Goal: Transaction & Acquisition: Purchase product/service

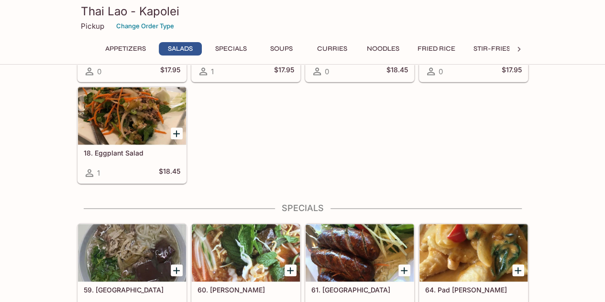
scroll to position [574, 0]
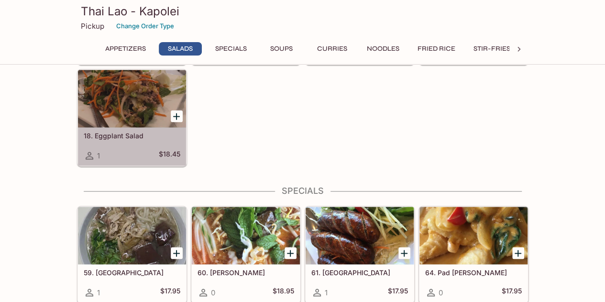
click at [127, 107] on div at bounding box center [132, 98] width 108 height 57
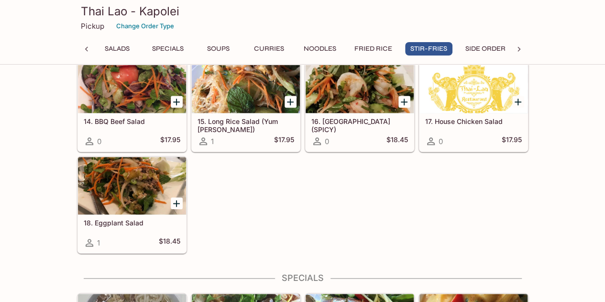
scroll to position [1977, 0]
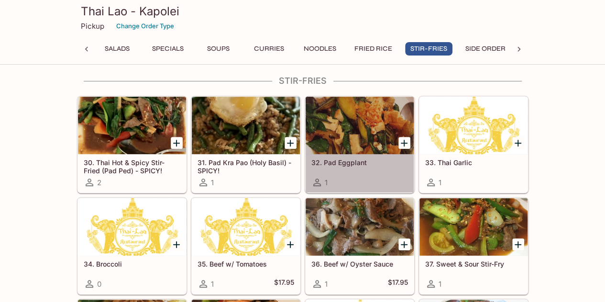
click at [350, 130] on div at bounding box center [360, 125] width 108 height 57
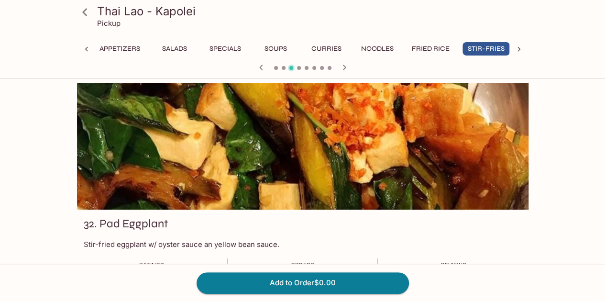
click at [340, 68] on icon "button" at bounding box center [344, 67] width 11 height 11
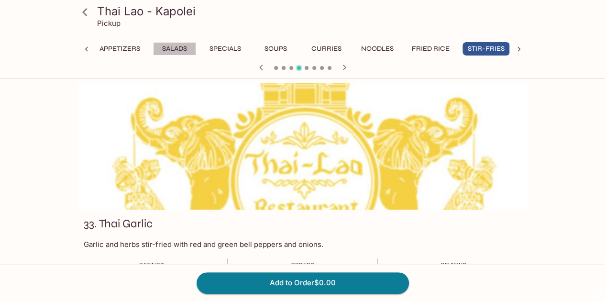
click at [181, 50] on button "Salads" at bounding box center [174, 48] width 43 height 13
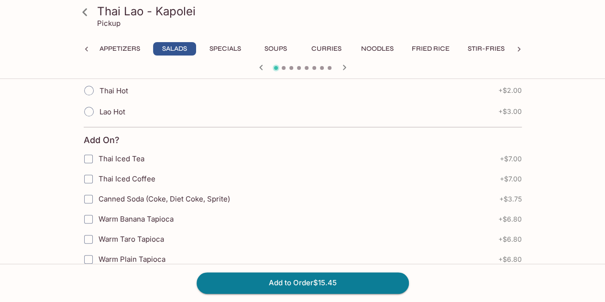
scroll to position [383, 0]
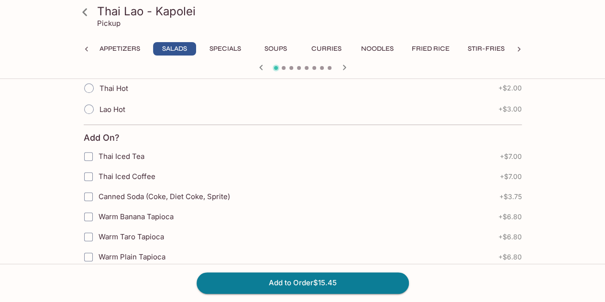
click at [91, 13] on icon at bounding box center [85, 12] width 17 height 17
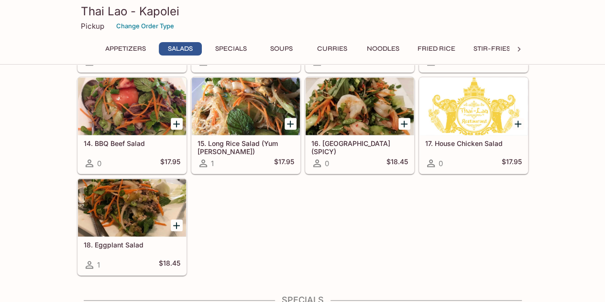
scroll to position [478, 0]
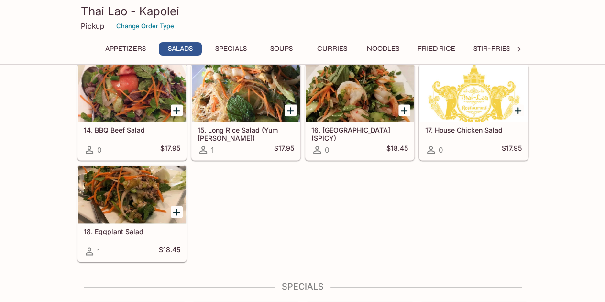
click at [155, 176] on div at bounding box center [132, 194] width 108 height 57
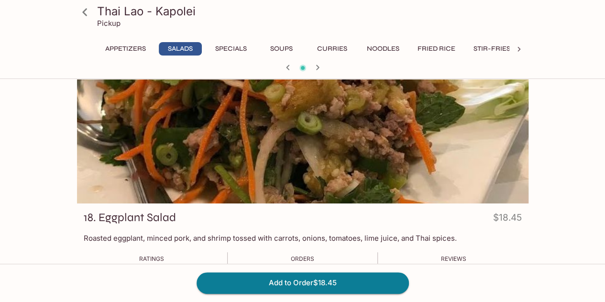
scroll to position [6, 0]
click at [222, 50] on button "Specials" at bounding box center [231, 48] width 43 height 13
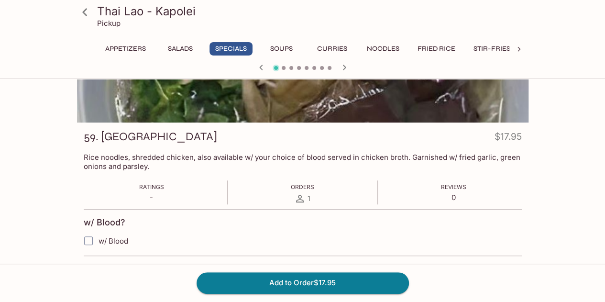
scroll to position [197, 0]
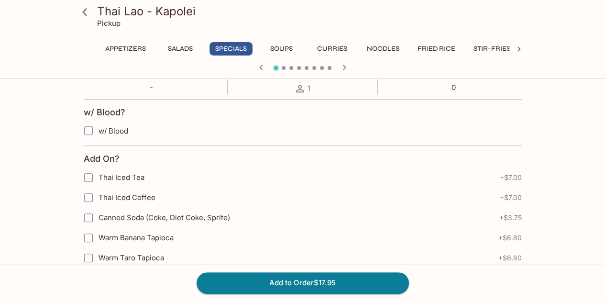
click at [84, 11] on icon at bounding box center [84, 12] width 5 height 8
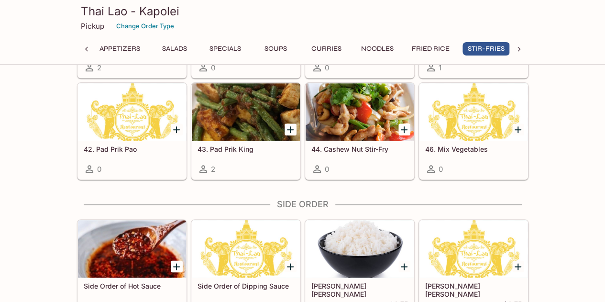
scroll to position [2296, 0]
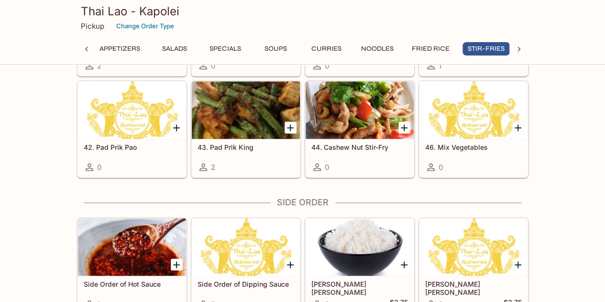
click at [237, 143] on h5 "43. Pad Prik King" at bounding box center [246, 147] width 97 height 8
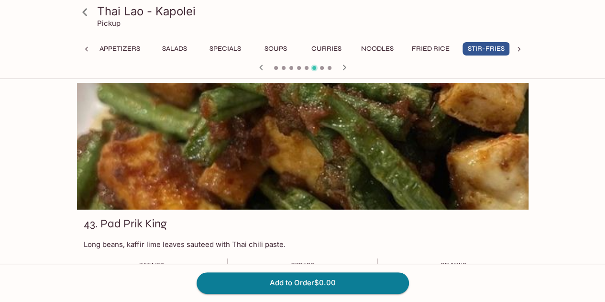
click at [261, 67] on icon "button" at bounding box center [260, 67] width 11 height 11
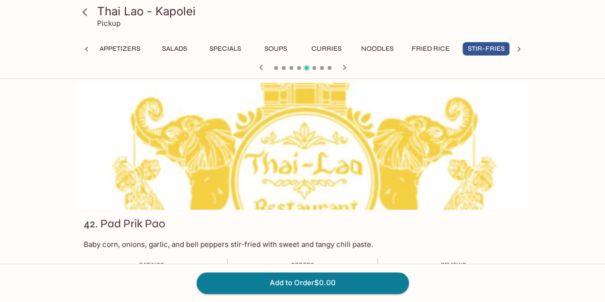
scroll to position [48, 0]
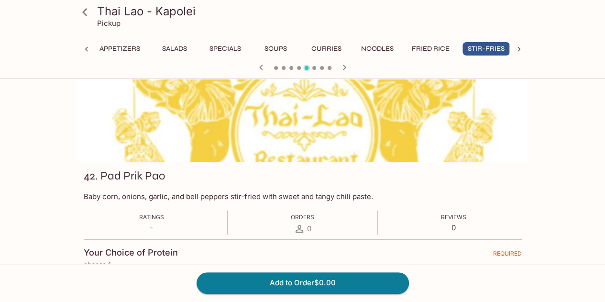
click at [261, 70] on icon "button" at bounding box center [260, 67] width 11 height 11
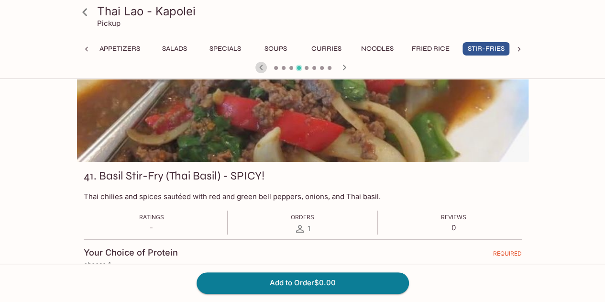
click at [261, 70] on icon "button" at bounding box center [260, 67] width 11 height 11
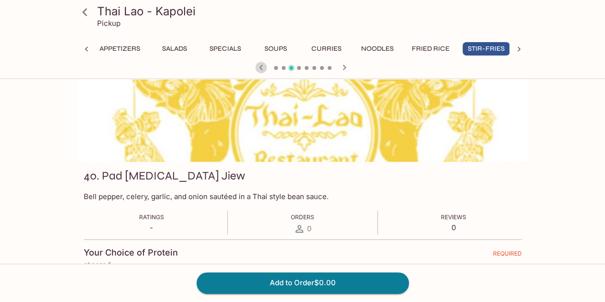
click at [261, 70] on icon "button" at bounding box center [260, 67] width 11 height 11
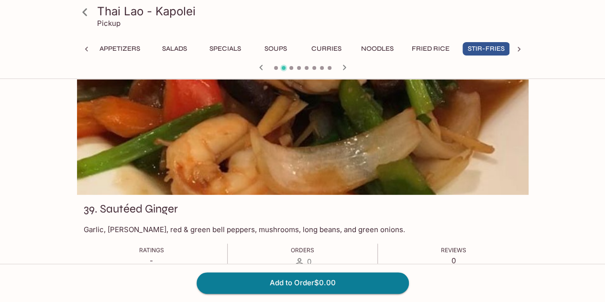
scroll to position [0, 0]
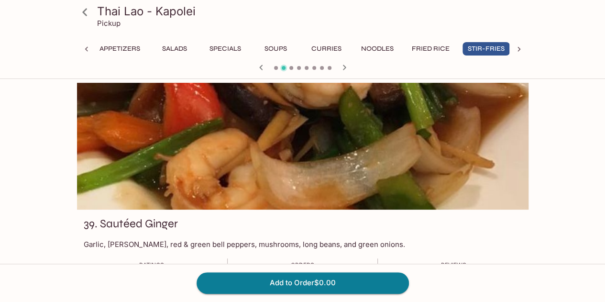
click at [260, 68] on icon "button" at bounding box center [260, 67] width 11 height 11
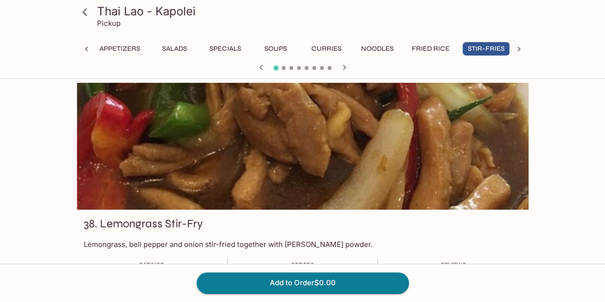
click at [260, 68] on icon "button" at bounding box center [260, 67] width 11 height 11
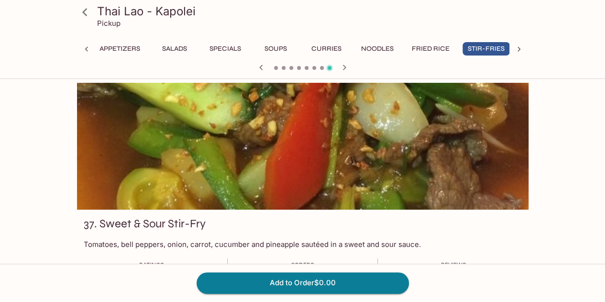
click at [260, 69] on icon "button" at bounding box center [260, 67] width 11 height 11
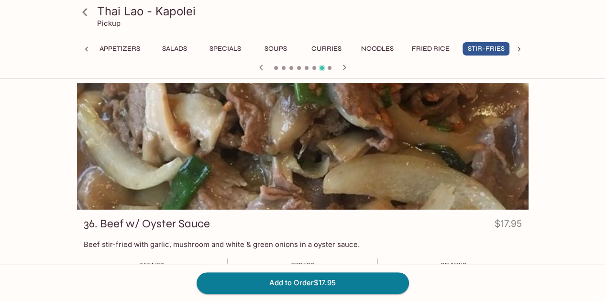
click at [328, 69] on span at bounding box center [330, 68] width 4 height 4
click at [330, 68] on span at bounding box center [330, 68] width 4 height 4
click at [340, 66] on icon "button" at bounding box center [344, 67] width 11 height 11
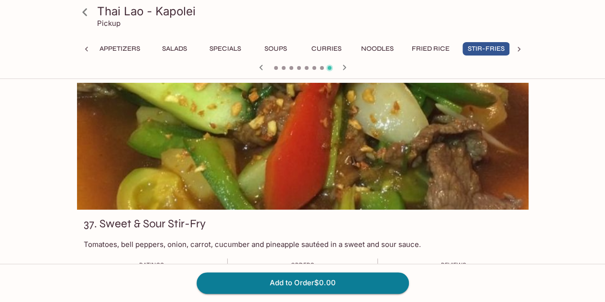
click at [340, 66] on icon "button" at bounding box center [344, 67] width 11 height 11
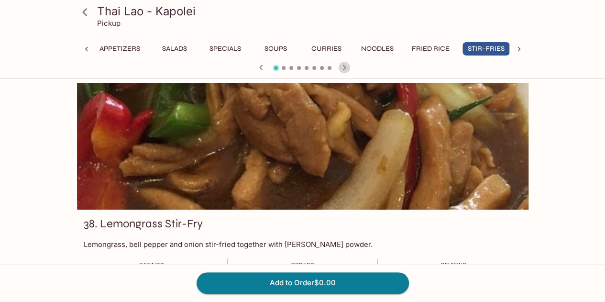
click at [340, 66] on icon "button" at bounding box center [344, 67] width 11 height 11
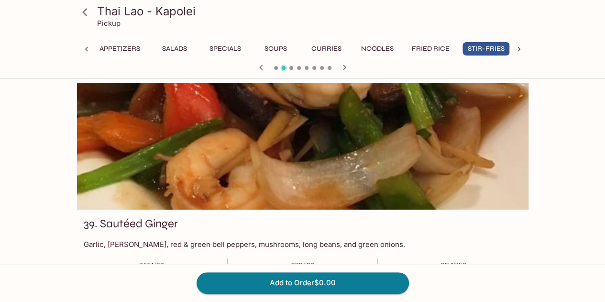
click at [340, 66] on icon "button" at bounding box center [344, 67] width 11 height 11
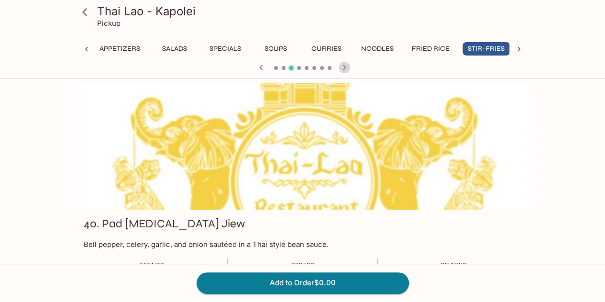
click at [340, 66] on icon "button" at bounding box center [344, 67] width 11 height 11
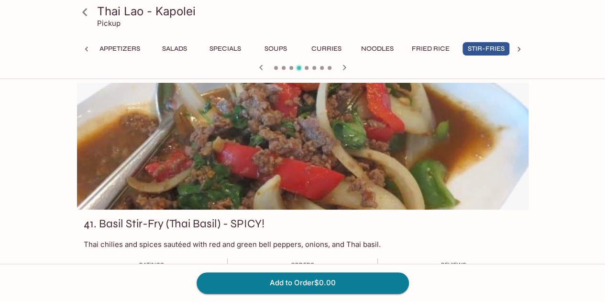
click at [340, 66] on icon "button" at bounding box center [344, 67] width 11 height 11
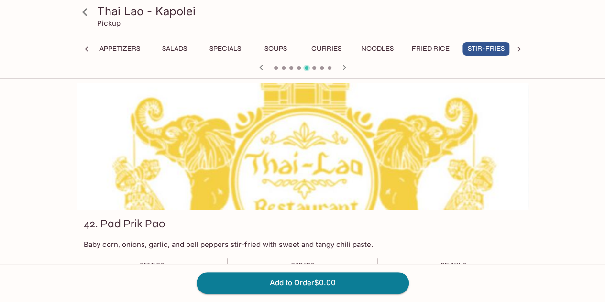
click at [340, 66] on icon "button" at bounding box center [344, 67] width 11 height 11
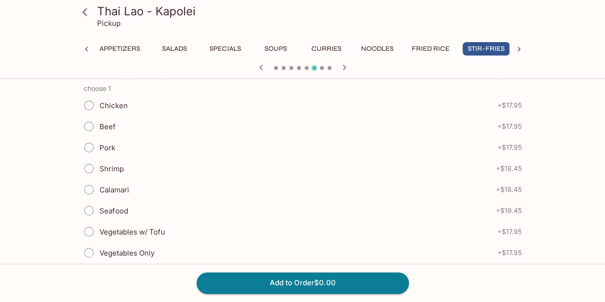
scroll to position [239, 0]
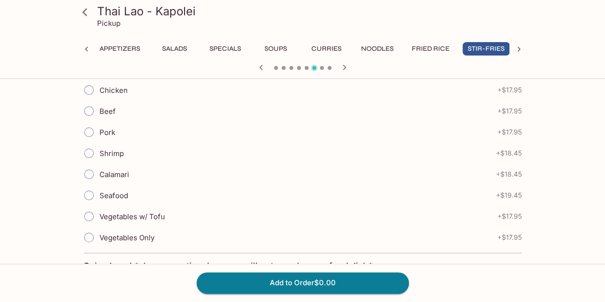
click at [87, 216] on input "Vegetables w/ Tofu" at bounding box center [89, 216] width 20 height 20
radio input "true"
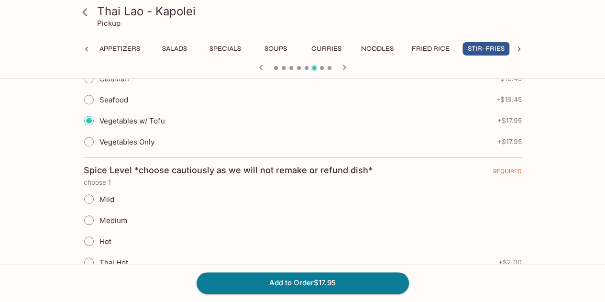
scroll to position [383, 0]
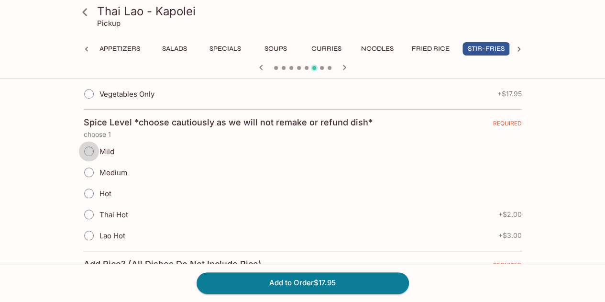
click at [86, 150] on input "Mild" at bounding box center [89, 151] width 20 height 20
radio input "true"
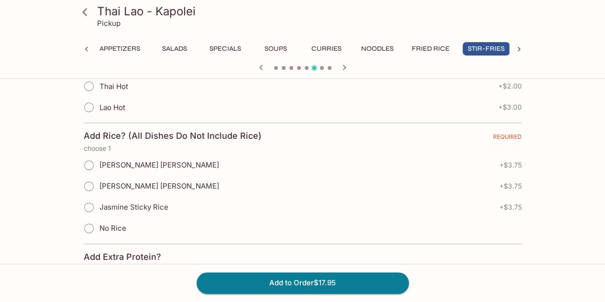
scroll to position [526, 0]
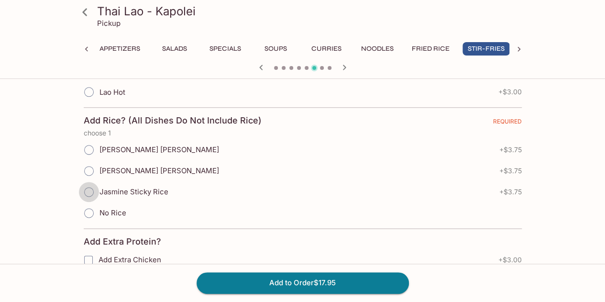
click at [89, 189] on input "Jasmine Sticky Rice" at bounding box center [89, 192] width 20 height 20
radio input "true"
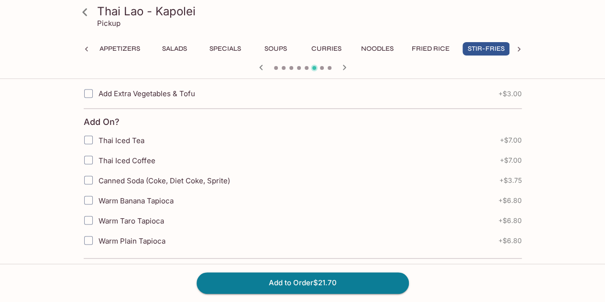
scroll to position [957, 0]
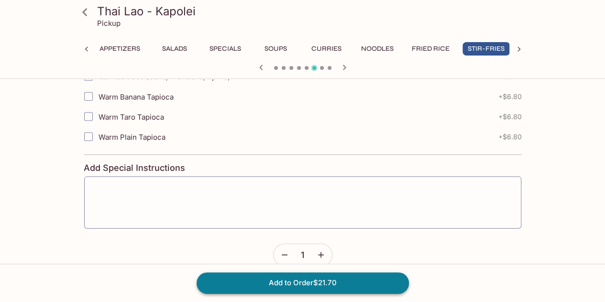
click at [323, 287] on button "Add to Order $21.70" at bounding box center [303, 282] width 212 height 21
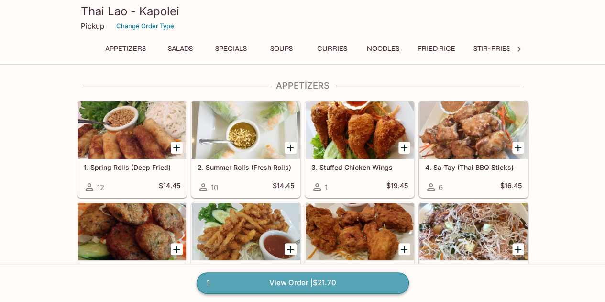
click at [323, 287] on link "1 View Order | $21.70" at bounding box center [303, 282] width 212 height 21
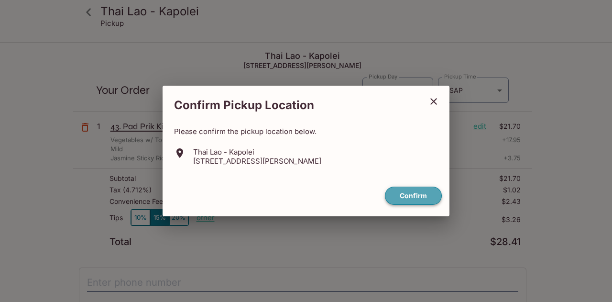
click at [401, 195] on button "Confirm" at bounding box center [413, 196] width 57 height 19
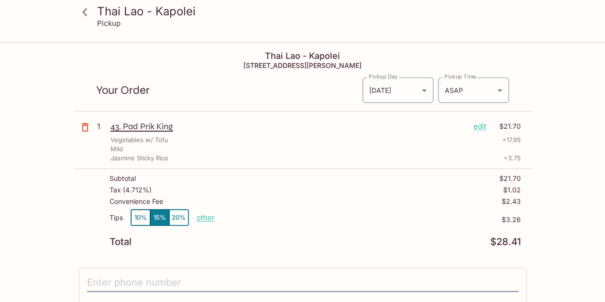
click at [207, 217] on p "other" at bounding box center [206, 217] width 18 height 9
type input "0.00"
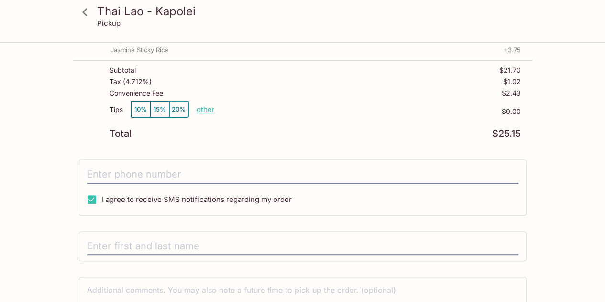
scroll to position [144, 0]
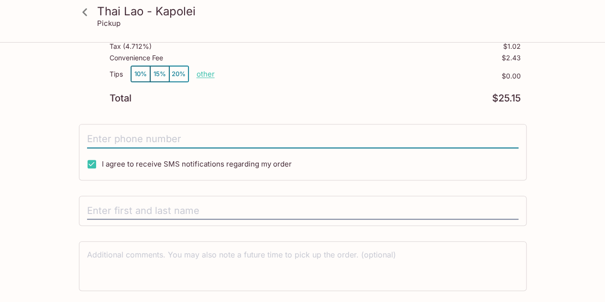
click at [198, 134] on input "tel" at bounding box center [303, 139] width 432 height 18
type input "[PHONE_NUMBER]"
click at [197, 208] on input "text" at bounding box center [303, 211] width 432 height 18
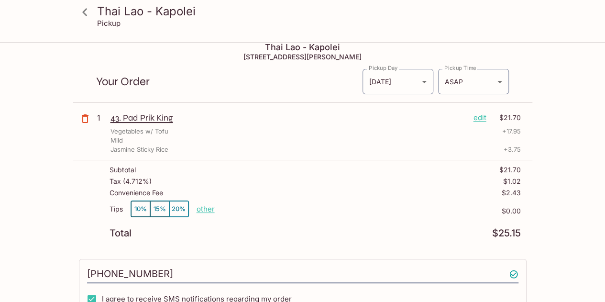
scroll to position [0, 0]
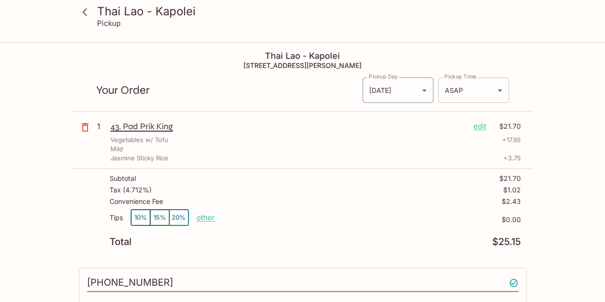
type input "[PERSON_NAME]"
click at [467, 87] on body "Thai Lao - Kapolei Pickup Thai Lao - Kapolei [STREET_ADDRESS][PERSON_NAME] Your…" at bounding box center [302, 194] width 605 height 302
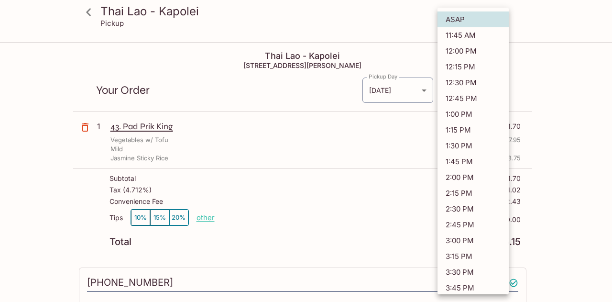
click at [469, 45] on li "12:00 PM" at bounding box center [473, 51] width 71 height 16
type input "[DATE]T22:00:14.011311Z"
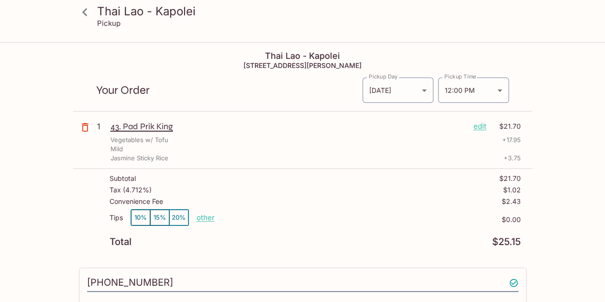
click at [536, 81] on div "Thai Lao - Kapolei Pickup Thai Lao - Kapolei [STREET_ADDRESS][PERSON_NAME] Your…" at bounding box center [302, 258] width 605 height 431
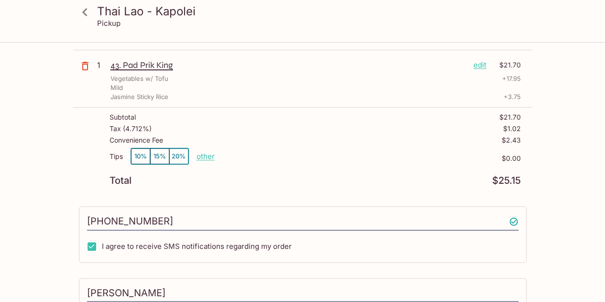
scroll to position [168, 0]
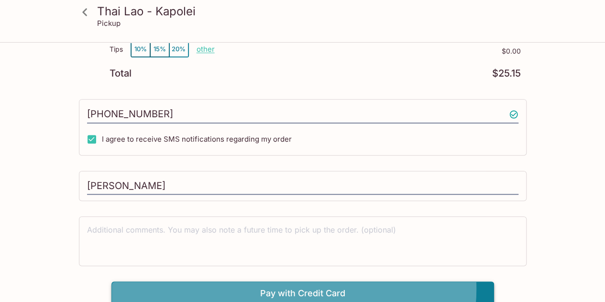
click at [332, 286] on button "Pay with Credit Card" at bounding box center [302, 293] width 383 height 24
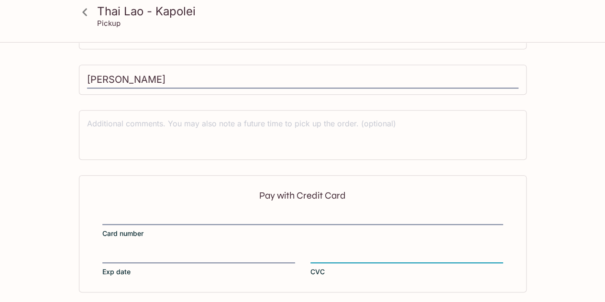
scroll to position [312, 0]
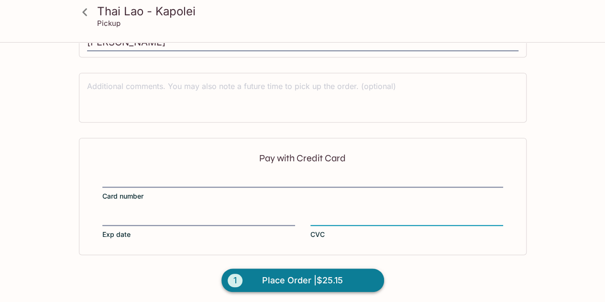
click at [352, 271] on button "1 Place Order | $25.15" at bounding box center [303, 280] width 163 height 24
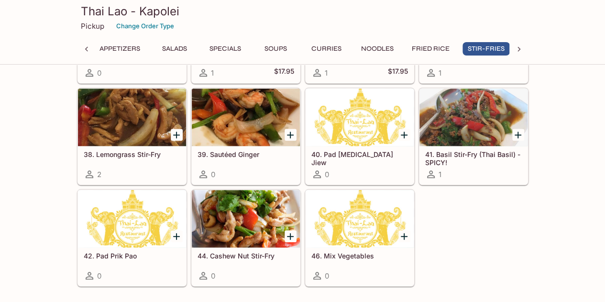
scroll to position [2183, 0]
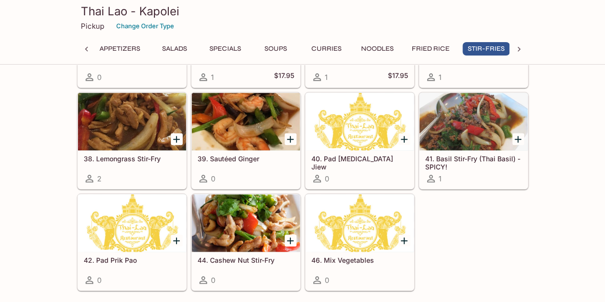
click at [138, 212] on div at bounding box center [132, 222] width 108 height 57
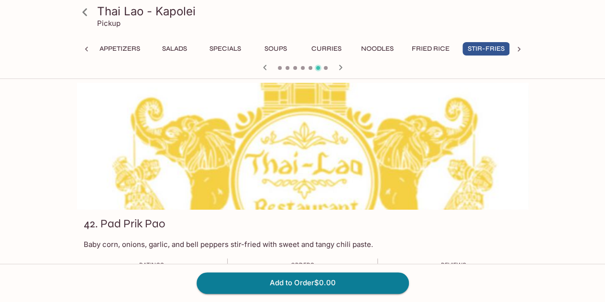
scroll to position [0, 6]
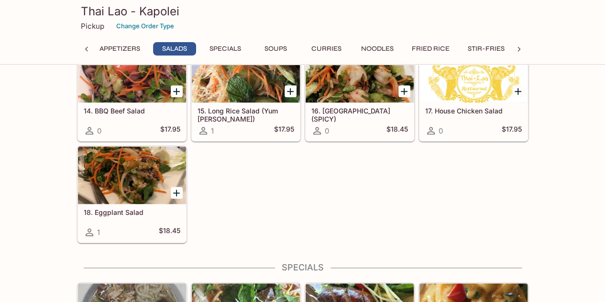
scroll to position [478, 0]
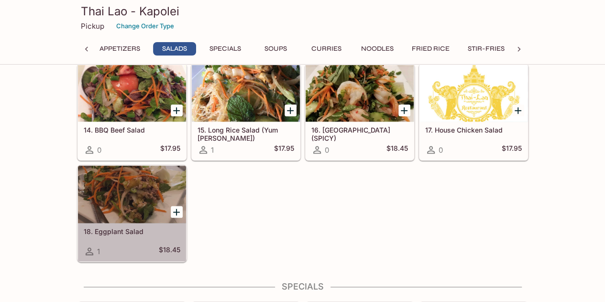
click at [131, 205] on div at bounding box center [132, 194] width 108 height 57
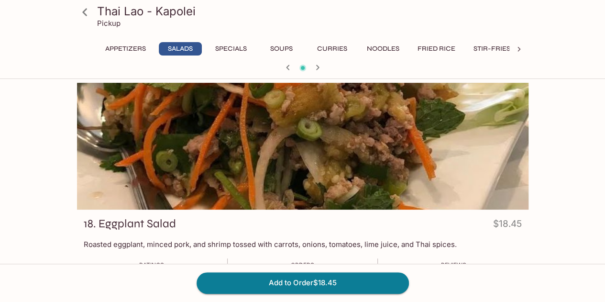
scroll to position [144, 0]
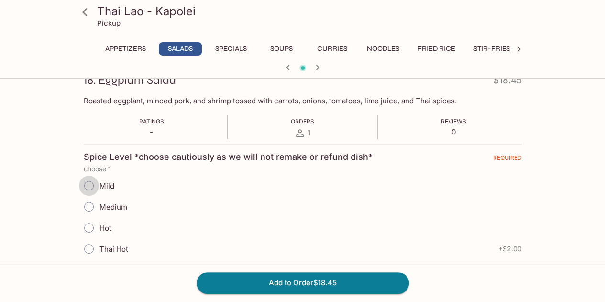
click at [88, 188] on input "Mild" at bounding box center [89, 186] width 20 height 20
radio input "true"
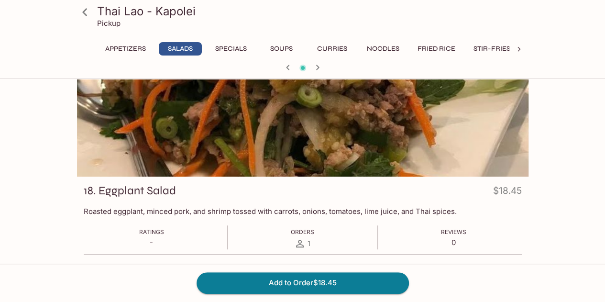
scroll to position [6, 0]
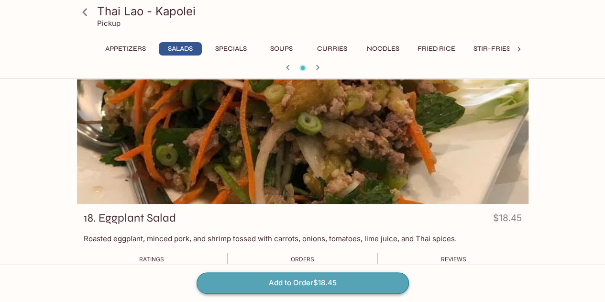
click at [236, 279] on button "Add to Order $18.45" at bounding box center [303, 282] width 212 height 21
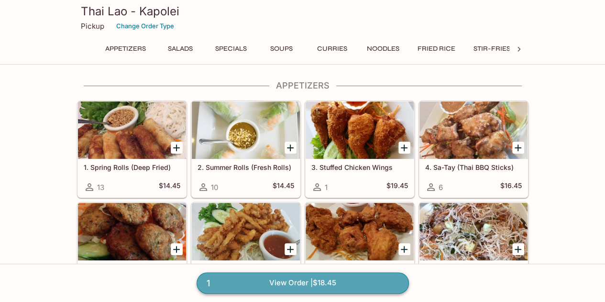
click at [371, 285] on link "1 View Order | $18.45" at bounding box center [303, 282] width 212 height 21
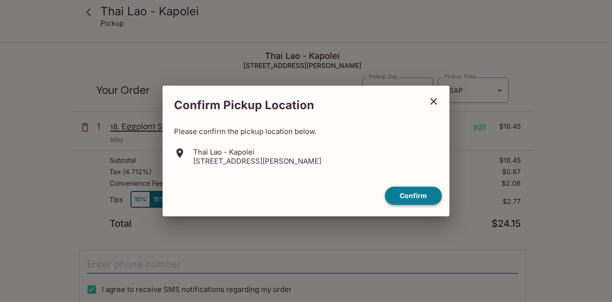
click at [399, 199] on button "Confirm" at bounding box center [413, 196] width 57 height 19
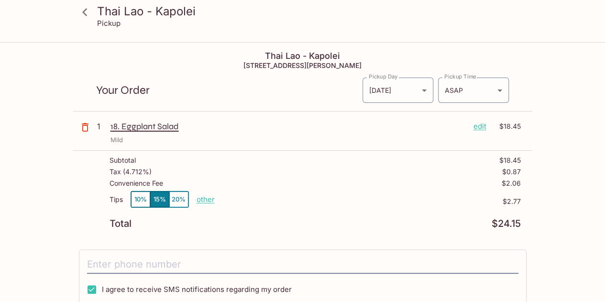
click at [204, 200] on p "other" at bounding box center [206, 199] width 18 height 9
type input "0.00"
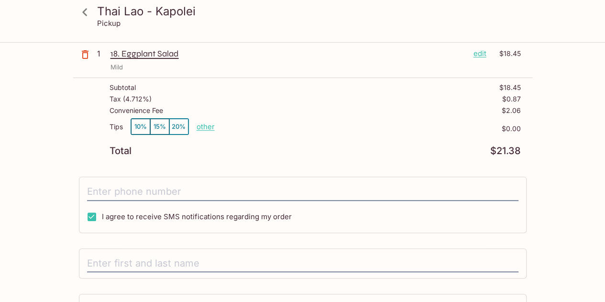
scroll to position [96, 0]
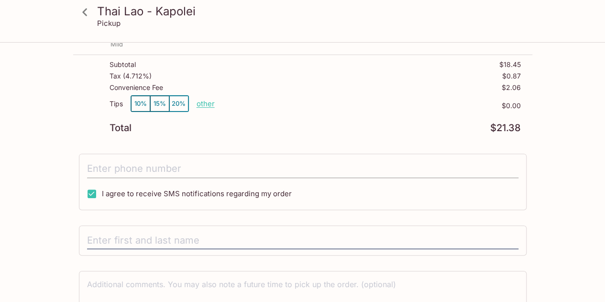
click at [235, 168] on input "tel" at bounding box center [303, 169] width 432 height 18
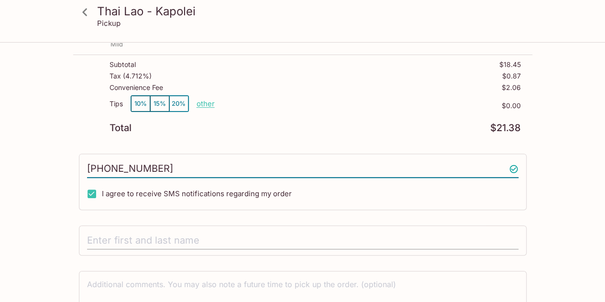
type input "[PHONE_NUMBER]"
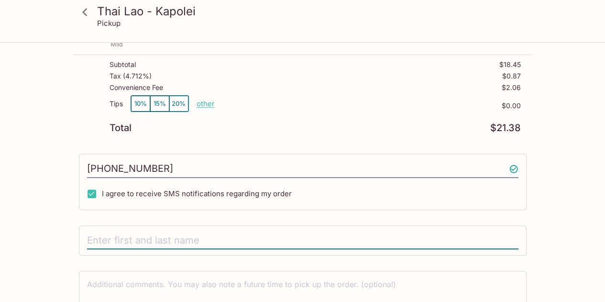
click at [220, 239] on input "text" at bounding box center [303, 241] width 432 height 18
click at [91, 13] on icon at bounding box center [85, 12] width 17 height 17
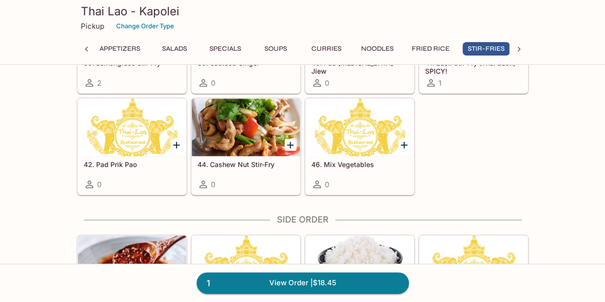
scroll to position [0, 6]
click at [346, 277] on link "1 View Order | $18.45" at bounding box center [303, 282] width 212 height 21
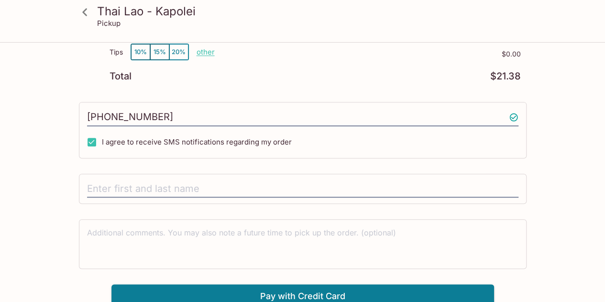
scroll to position [150, 0]
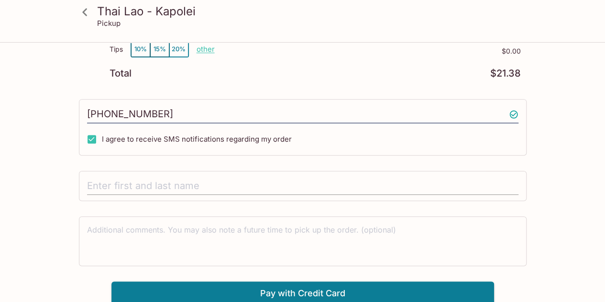
click at [310, 184] on input "text" at bounding box center [303, 186] width 432 height 18
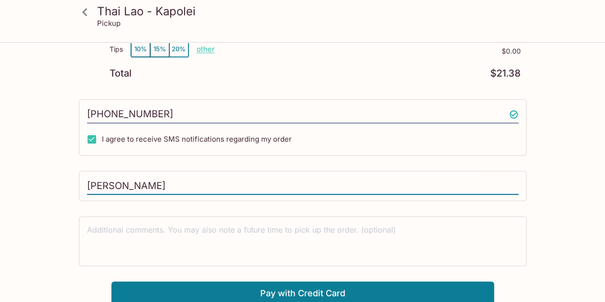
type input "[PERSON_NAME]"
click at [539, 194] on div "Thai Lao - Kapolei Pickup Thai Lao - Kapolei 563 Farrington Hwy #103, Kapolei, …" at bounding box center [302, 99] width 605 height 412
click at [382, 292] on button "Pay with Credit Card" at bounding box center [302, 293] width 383 height 24
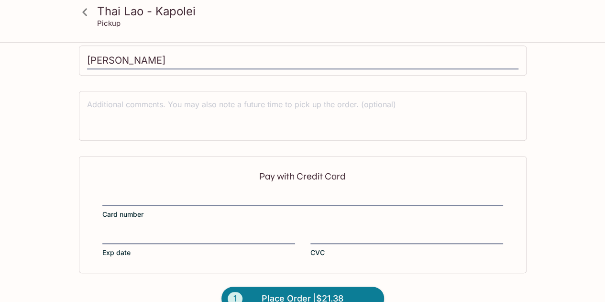
scroll to position [294, 0]
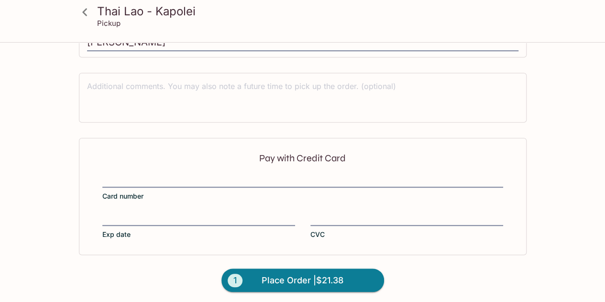
click at [269, 213] on iframe "To enrich screen reader interactions, please activate Accessibility in Grammarl…" at bounding box center [198, 218] width 193 height 11
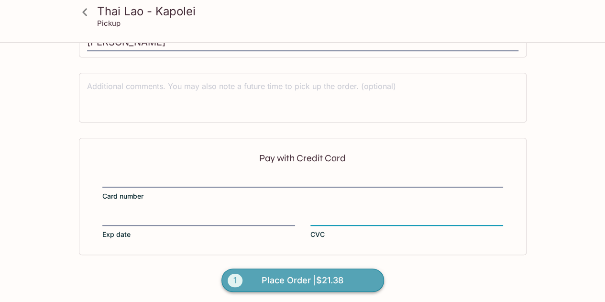
click at [355, 283] on button "1 Place Order | $21.38" at bounding box center [303, 280] width 163 height 24
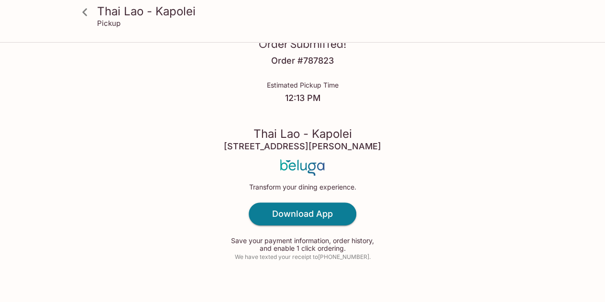
scroll to position [44, 0]
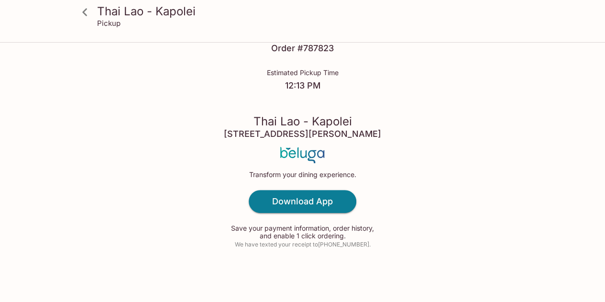
click at [84, 14] on icon at bounding box center [85, 12] width 17 height 17
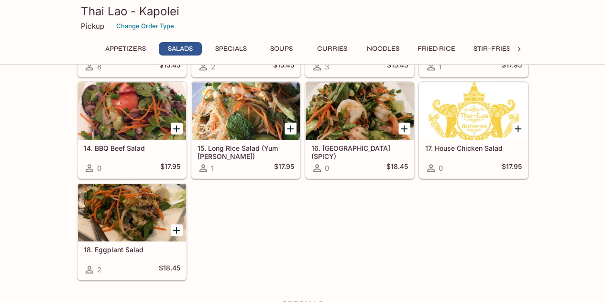
scroll to position [478, 0]
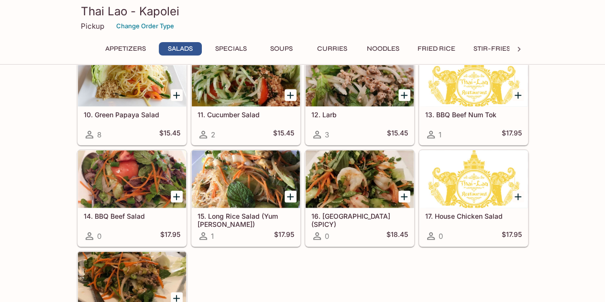
scroll to position [439, 0]
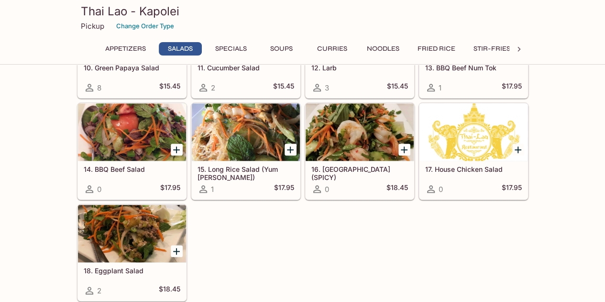
click at [129, 231] on div at bounding box center [132, 233] width 108 height 57
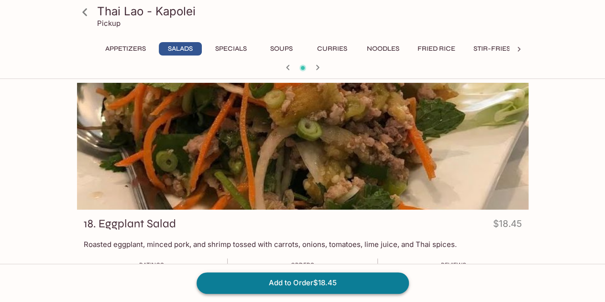
click at [350, 282] on button "Add to Order $18.45" at bounding box center [303, 282] width 212 height 21
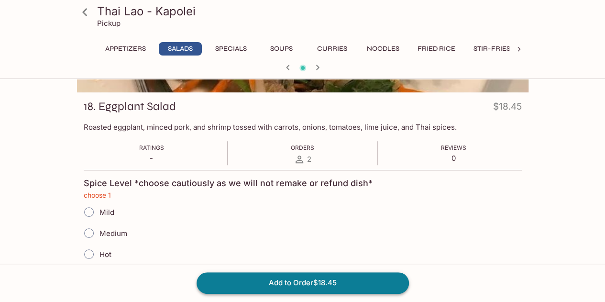
scroll to position [181, 0]
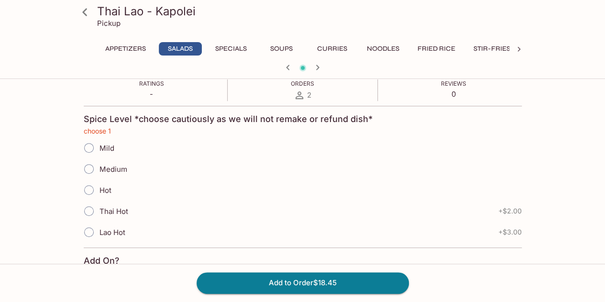
click at [103, 146] on span "Mild" at bounding box center [107, 148] width 15 height 9
click at [99, 146] on input "Mild" at bounding box center [89, 148] width 20 height 20
radio input "true"
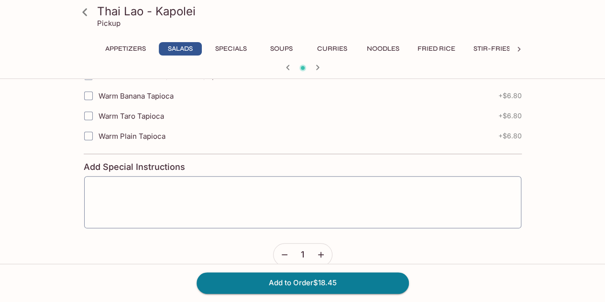
scroll to position [436, 0]
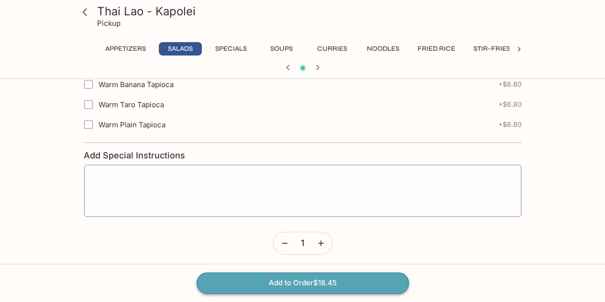
click at [374, 289] on button "Add to Order $18.45" at bounding box center [303, 282] width 212 height 21
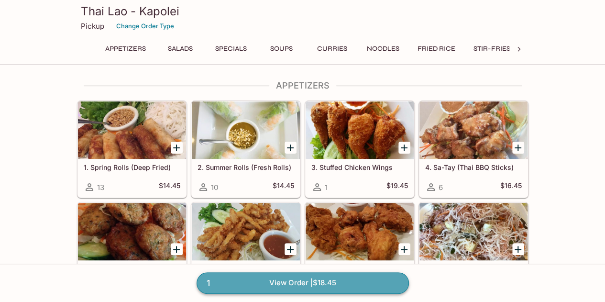
click at [347, 284] on link "1 View Order | $18.45" at bounding box center [303, 282] width 212 height 21
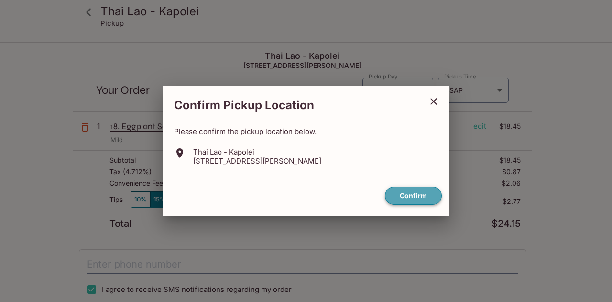
click at [400, 199] on button "Confirm" at bounding box center [413, 196] width 57 height 19
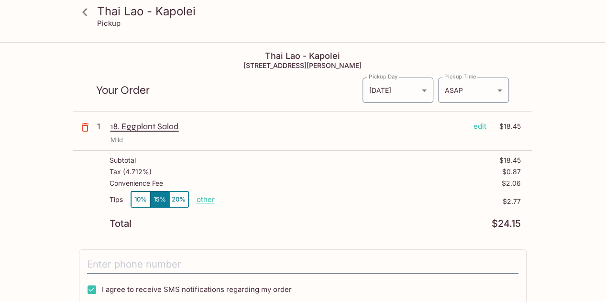
click at [205, 199] on p "other" at bounding box center [206, 199] width 18 height 9
type input "0.00"
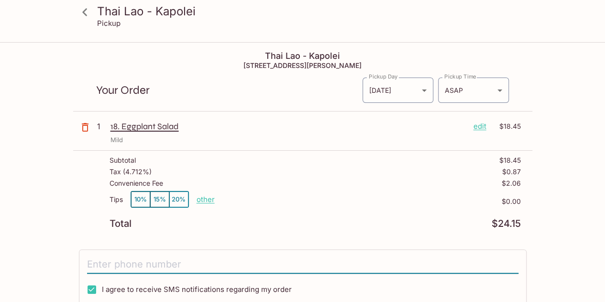
click at [244, 260] on input "tel" at bounding box center [303, 264] width 432 height 18
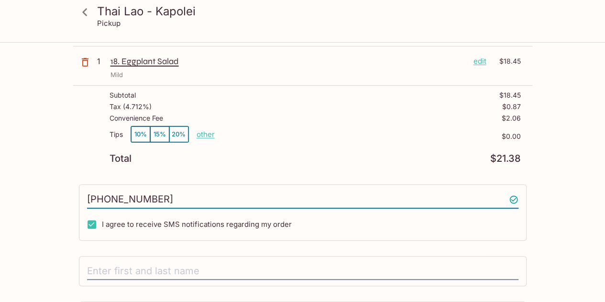
scroll to position [144, 0]
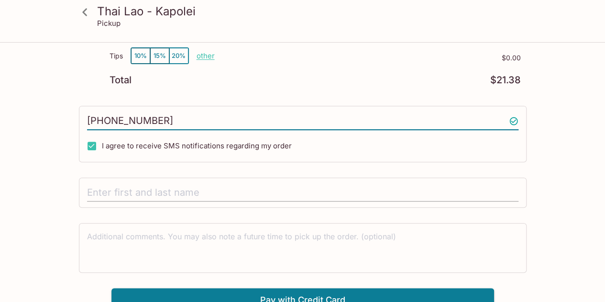
type input "[PHONE_NUMBER]"
click at [231, 187] on input "text" at bounding box center [303, 193] width 432 height 18
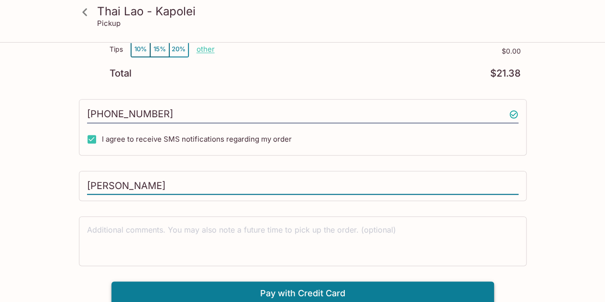
type input "[PERSON_NAME]"
click at [321, 288] on button "Pay with Credit Card" at bounding box center [302, 293] width 383 height 24
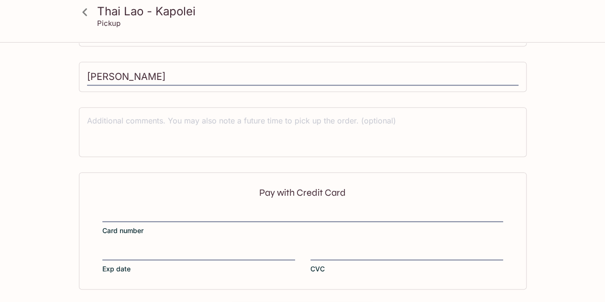
scroll to position [294, 0]
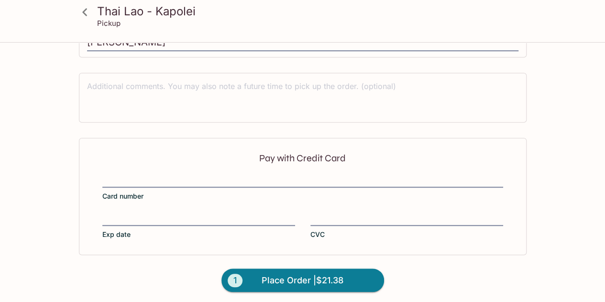
click at [208, 170] on div "Pay with Credit Card Card number Exp date CVC" at bounding box center [303, 196] width 448 height 117
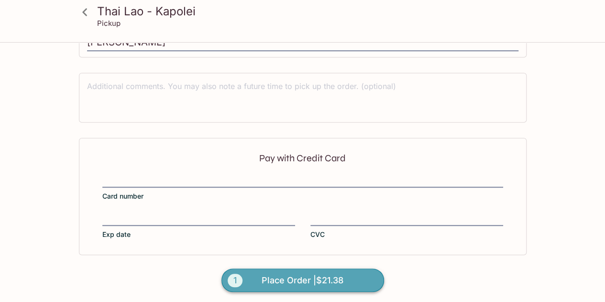
click at [346, 268] on button "1 Place Order | $21.38" at bounding box center [303, 280] width 163 height 24
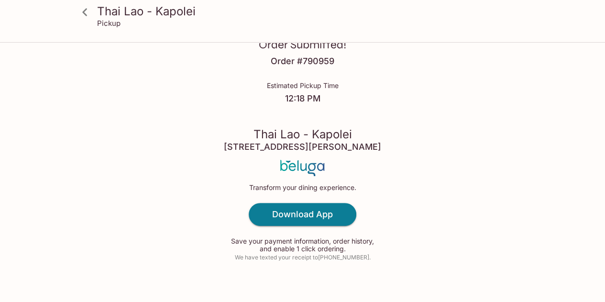
scroll to position [44, 0]
